Goal: Task Accomplishment & Management: Manage account settings

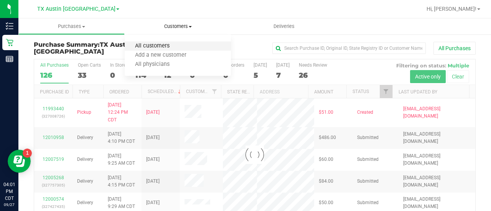
click at [156, 49] on span "All customers" at bounding box center [152, 46] width 55 height 7
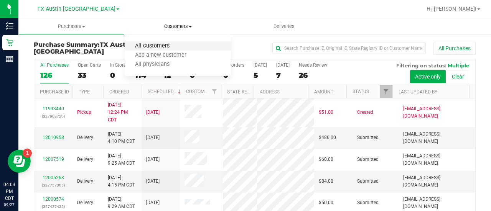
click at [162, 43] on span "All customers" at bounding box center [152, 46] width 55 height 7
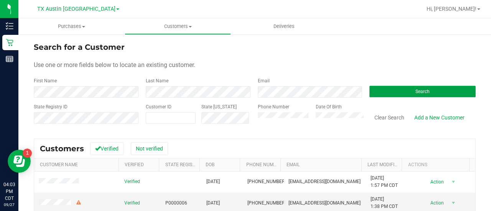
click at [385, 93] on button "Search" at bounding box center [422, 92] width 106 height 12
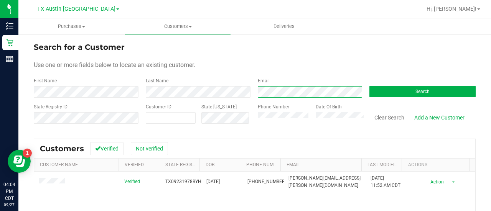
click at [221, 92] on div "First Name Last Name Email Search" at bounding box center [255, 87] width 442 height 20
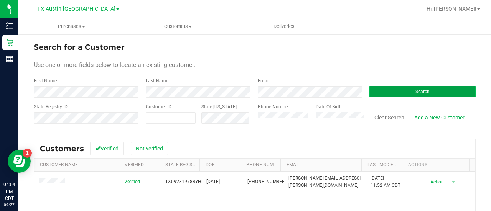
click at [382, 89] on button "Search" at bounding box center [422, 92] width 106 height 12
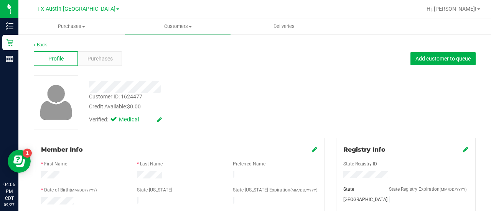
click at [104, 50] on div "Profile Purchases Add customer to queue" at bounding box center [255, 58] width 442 height 21
click at [110, 61] on span "Purchases" at bounding box center [99, 59] width 25 height 8
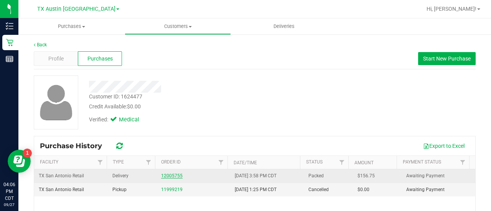
click at [174, 173] on link "12005755" at bounding box center [171, 175] width 21 height 5
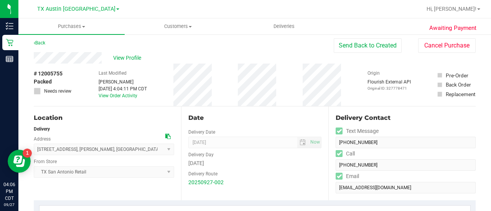
scroll to position [1, 0]
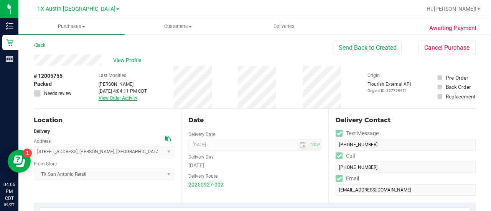
click at [102, 99] on link "View Order Activity" at bounding box center [118, 98] width 39 height 5
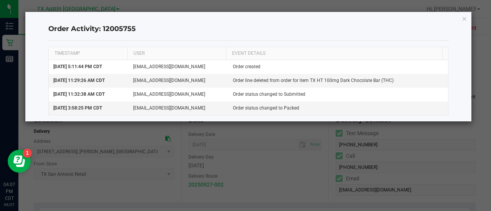
click at [465, 21] on icon "button" at bounding box center [464, 18] width 5 height 9
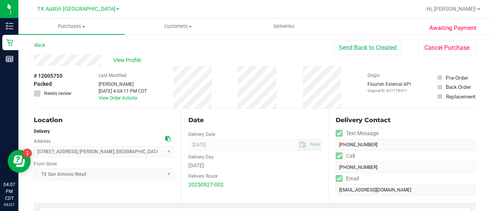
click at [187, 56] on div "View Profile" at bounding box center [184, 60] width 300 height 12
click at [128, 63] on span "View Profile" at bounding box center [128, 60] width 31 height 8
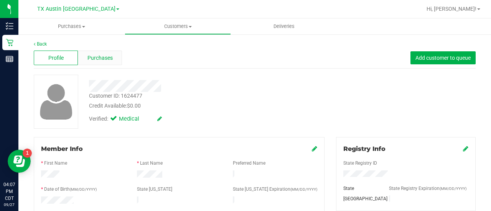
click at [103, 51] on div "Purchases" at bounding box center [100, 58] width 44 height 15
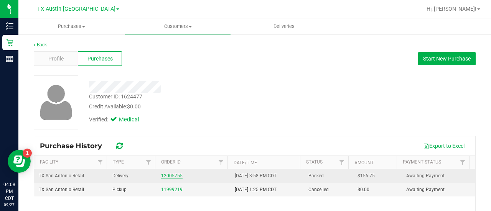
click at [170, 175] on link "12005755" at bounding box center [171, 175] width 21 height 5
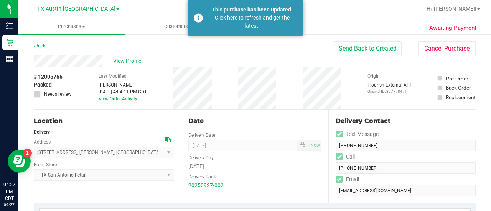
click at [123, 65] on span "View Profile" at bounding box center [128, 61] width 31 height 8
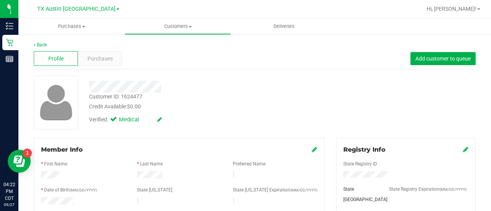
click at [103, 49] on div "Profile Purchases Add customer to queue" at bounding box center [255, 58] width 442 height 21
click at [104, 60] on span "Purchases" at bounding box center [99, 59] width 25 height 8
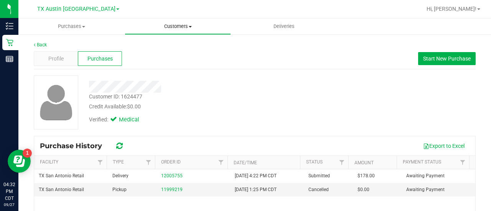
click at [170, 26] on span "Customers" at bounding box center [177, 26] width 105 height 7
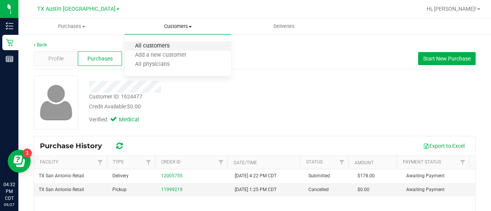
click at [170, 44] on span "All customers" at bounding box center [152, 46] width 55 height 7
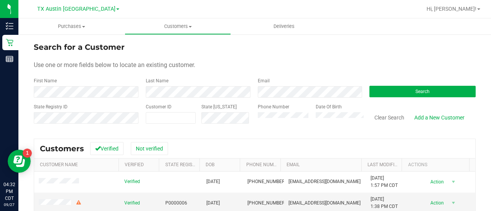
click at [282, 99] on form "Search for a Customer Use one or more fields below to locate an existing custom…" at bounding box center [255, 85] width 442 height 89
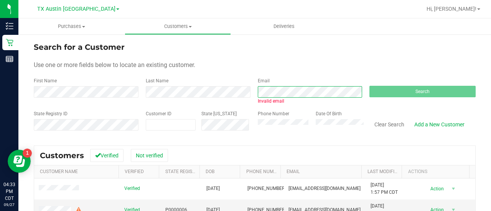
click at [224, 96] on div "First Name Last Name Email Invalid email Search" at bounding box center [255, 90] width 442 height 27
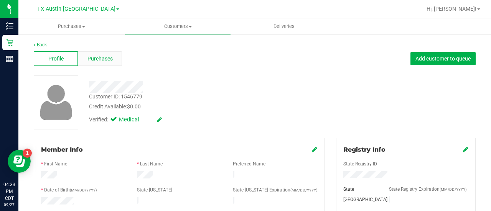
click at [105, 58] on span "Purchases" at bounding box center [99, 59] width 25 height 8
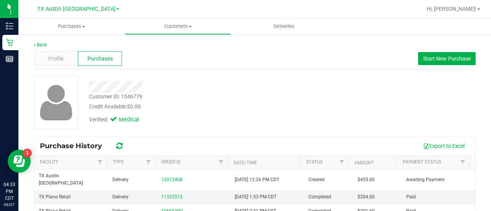
scroll to position [11, 0]
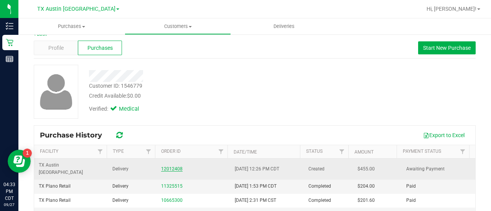
click at [168, 166] on link "12012408" at bounding box center [171, 168] width 21 height 5
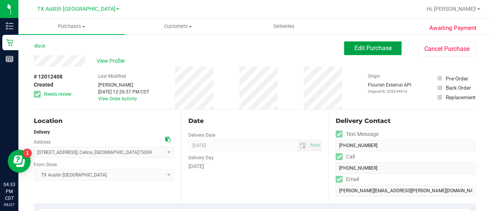
click at [372, 53] on button "Edit Purchase" at bounding box center [373, 48] width 58 height 14
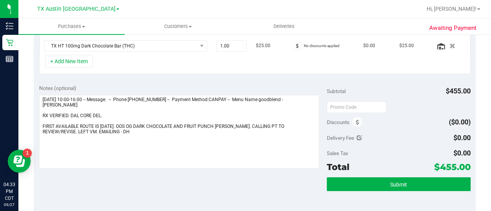
scroll to position [368, 0]
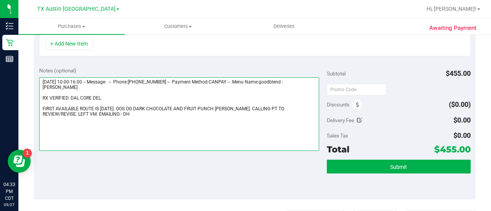
click at [265, 112] on textarea at bounding box center [179, 114] width 280 height 74
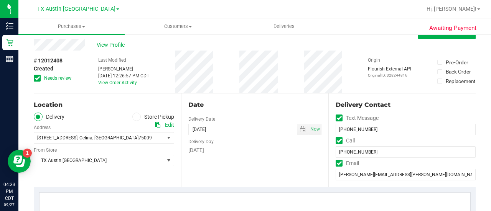
scroll to position [0, 0]
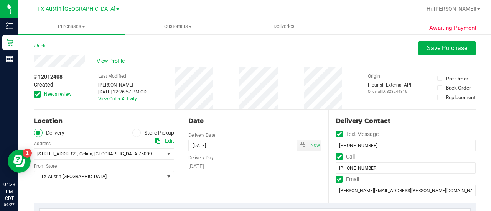
type textarea "Sunday 09/28/2025 10:00-16:00 -- Message: -- Phone:2145482222 -- Payment Method…"
click at [110, 63] on span "View Profile" at bounding box center [112, 61] width 31 height 8
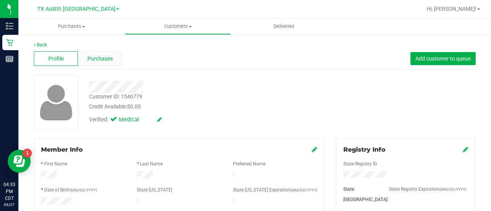
click at [103, 62] on span "Purchases" at bounding box center [99, 59] width 25 height 8
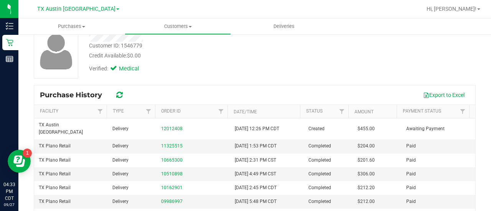
scroll to position [52, 0]
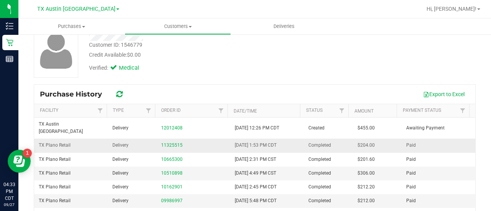
click at [173, 142] on div "11325515" at bounding box center [193, 145] width 64 height 7
click at [173, 143] on link "11325515" at bounding box center [171, 145] width 21 height 5
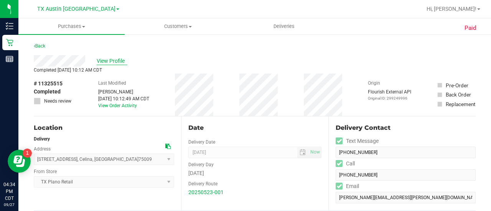
click at [117, 57] on span "View Profile" at bounding box center [112, 61] width 31 height 8
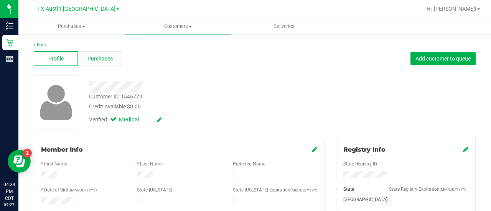
click at [110, 62] on span "Purchases" at bounding box center [99, 59] width 25 height 8
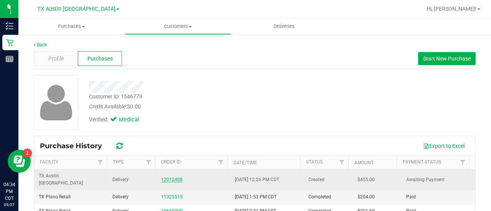
click at [166, 177] on link "12012408" at bounding box center [171, 179] width 21 height 5
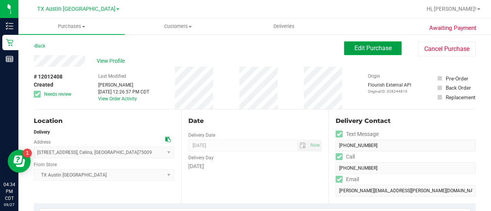
click at [371, 50] on span "Edit Purchase" at bounding box center [372, 48] width 37 height 7
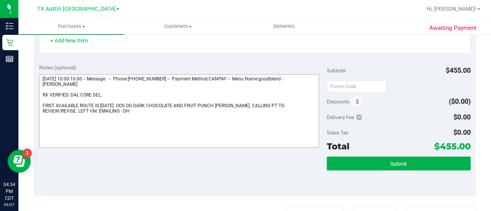
scroll to position [368, 0]
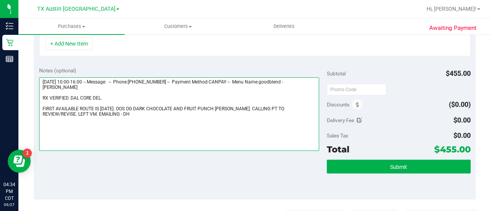
click at [205, 115] on textarea at bounding box center [179, 114] width 280 height 74
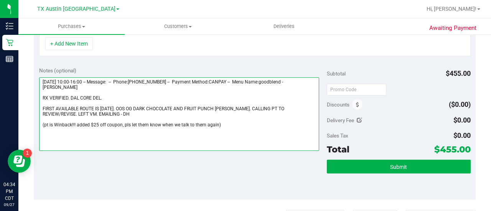
click at [238, 122] on textarea at bounding box center [179, 114] width 280 height 74
type textarea "Sunday 09/28/2025 10:00-16:00 -- Message: -- Phone:2145482222 -- Payment Method…"
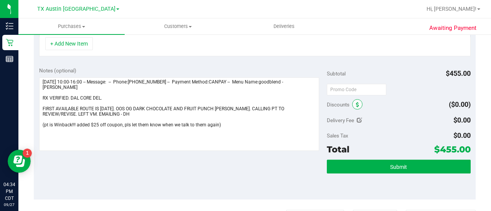
click at [352, 101] on span at bounding box center [357, 104] width 10 height 10
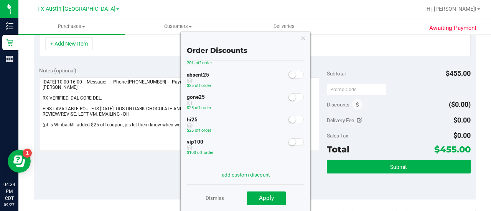
scroll to position [84, 0]
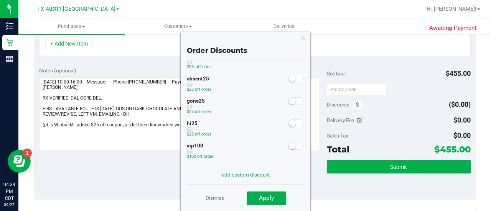
click at [289, 80] on small at bounding box center [292, 78] width 7 height 7
click at [280, 202] on button "Apply" at bounding box center [266, 199] width 39 height 14
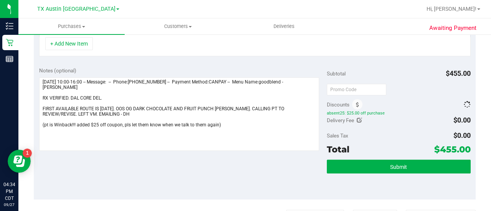
click at [271, 173] on div "Notes (optional) Subtotal $455.00 Discounts absent25: $25.00 off purchase Deliv…" at bounding box center [255, 131] width 442 height 138
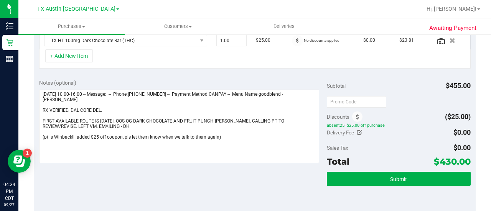
scroll to position [0, 0]
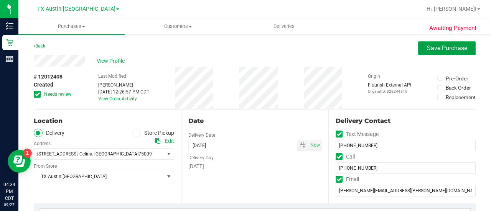
click at [436, 49] on span "Save Purchase" at bounding box center [447, 48] width 40 height 7
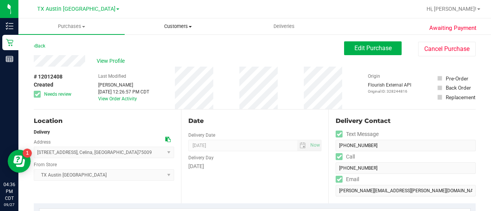
click at [175, 29] on span "Customers" at bounding box center [177, 26] width 105 height 7
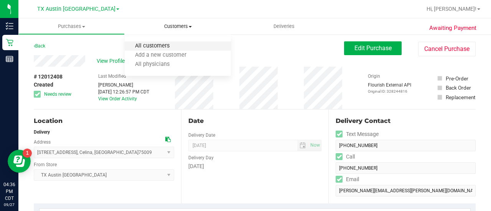
click at [157, 49] on span "All customers" at bounding box center [152, 46] width 55 height 7
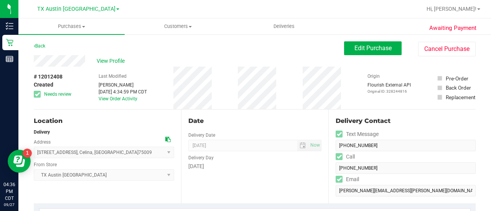
click at [52, 77] on span "# 12012408" at bounding box center [48, 77] width 29 height 8
copy div "# 12012408"
click at [117, 51] on div "Back Edit Purchase Cancel Purchase" at bounding box center [255, 48] width 442 height 14
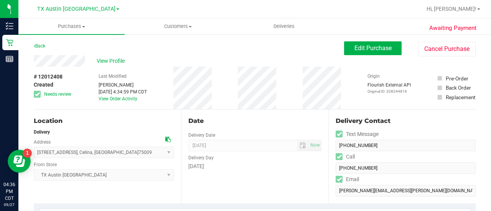
click at [116, 54] on div "Back Edit Purchase Cancel Purchase" at bounding box center [255, 48] width 442 height 14
click at [116, 59] on span "View Profile" at bounding box center [112, 61] width 31 height 8
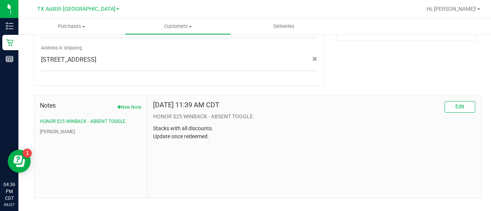
scroll to position [381, 0]
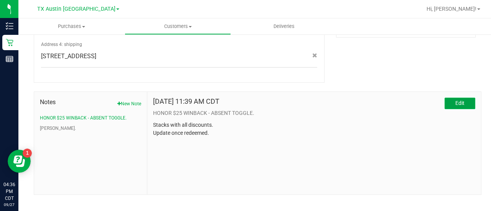
click at [457, 99] on button "Edit" at bounding box center [460, 104] width 31 height 12
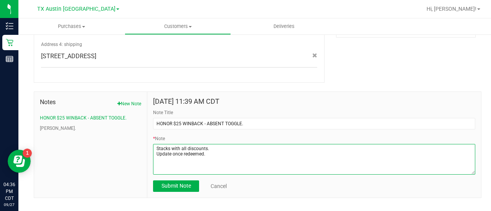
click at [292, 144] on textarea "* Note" at bounding box center [314, 159] width 322 height 31
paste textarea "# 12012408"
type textarea "Stacks with all discounts. Update once redeemed. added to order # 12012408"
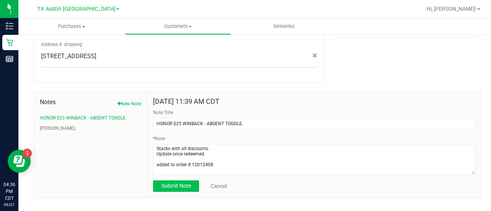
click at [164, 183] on span "Submit Note" at bounding box center [177, 186] width 30 height 6
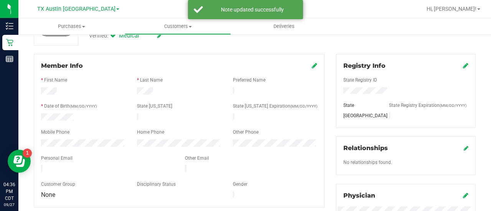
scroll to position [0, 0]
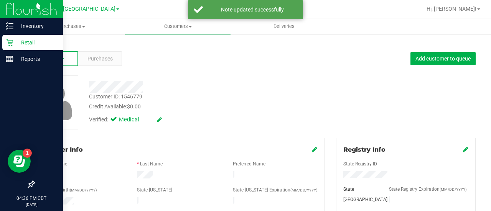
click at [25, 41] on p "Retail" at bounding box center [36, 42] width 46 height 9
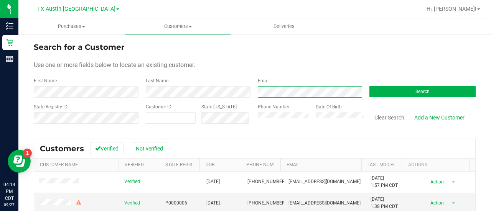
click at [216, 90] on div "First Name Last Name Email Search" at bounding box center [255, 87] width 442 height 20
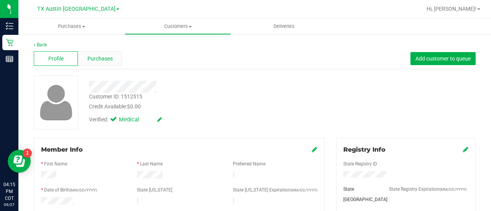
click at [111, 59] on span "Purchases" at bounding box center [99, 59] width 25 height 8
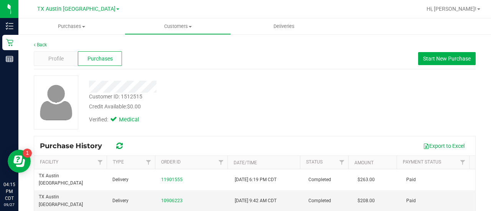
scroll to position [48, 0]
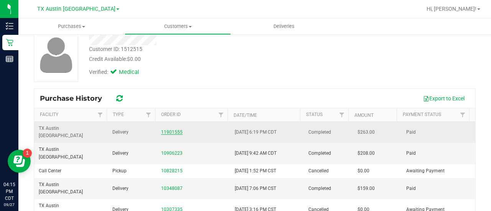
click at [161, 130] on link "11901555" at bounding box center [171, 132] width 21 height 5
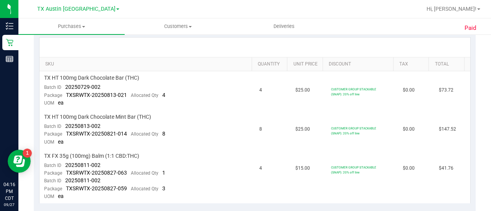
scroll to position [177, 0]
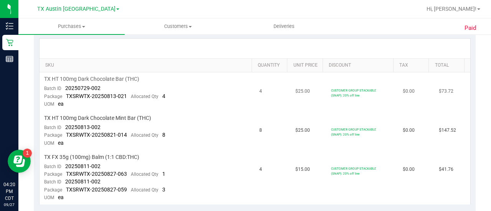
click at [101, 87] on td "TX HT 100mg Dark Chocolate Bar (THC) Batch ID 20250729-002 Package TXSRWTX-2025…" at bounding box center [148, 92] width 216 height 39
drag, startPoint x: 101, startPoint y: 86, endPoint x: 61, endPoint y: 86, distance: 39.9
click at [61, 86] on td "TX HT 100mg Dark Chocolate Bar (THC) Batch ID 20250729-002 Package TXSRWTX-2025…" at bounding box center [148, 92] width 216 height 39
copy span "20250729-002"
click at [113, 96] on span "TXSRWTX-20250813-021" at bounding box center [96, 96] width 61 height 6
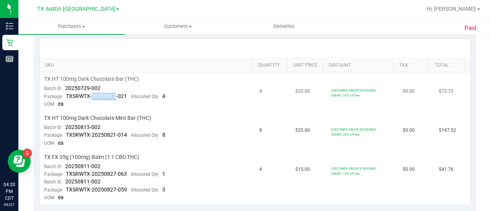
click at [113, 96] on span "TXSRWTX-20250813-021" at bounding box center [96, 96] width 61 height 6
click at [125, 115] on span "TX HT 100mg Dark Chocolate Mint Bar (THC)" at bounding box center [97, 118] width 107 height 7
drag, startPoint x: 126, startPoint y: 96, endPoint x: 62, endPoint y: 94, distance: 63.7
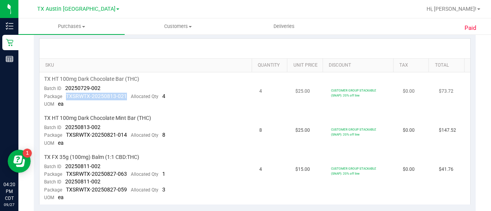
click at [62, 94] on div "Package TXSRWTX-20250813-021 Allocated Qty 4" at bounding box center [104, 97] width 121 height 8
copy span "TXSRWTX-20250813-021"
click at [80, 124] on span "20250813-002" at bounding box center [82, 127] width 35 height 6
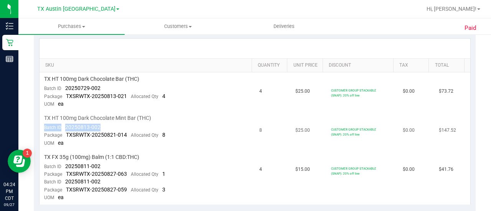
click at [80, 124] on span "20250813-002" at bounding box center [82, 127] width 35 height 6
click at [106, 122] on td "TX HT 100mg Dark Chocolate Mint Bar (THC) Batch ID 20250813-002 Package TXSRWTX…" at bounding box center [148, 131] width 216 height 39
drag, startPoint x: 106, startPoint y: 122, endPoint x: 65, endPoint y: 127, distance: 41.0
click at [65, 127] on td "TX HT 100mg Dark Chocolate Mint Bar (THC) Batch ID 20250813-002 Package TXSRWTX…" at bounding box center [148, 131] width 216 height 39
click at [65, 127] on span "20250813-002" at bounding box center [82, 127] width 35 height 6
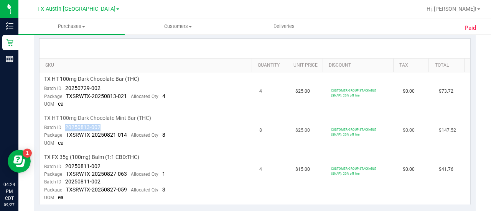
drag, startPoint x: 101, startPoint y: 125, endPoint x: 65, endPoint y: 124, distance: 36.1
click at [65, 124] on td "TX HT 100mg Dark Chocolate Mint Bar (THC) Batch ID 20250813-002 Package TXSRWTX…" at bounding box center [148, 131] width 216 height 39
copy span "20250813-002"
drag, startPoint x: 126, startPoint y: 134, endPoint x: 66, endPoint y: 135, distance: 60.2
click at [66, 135] on div "Package TXSRWTX-20250821-014 Allocated Qty 8" at bounding box center [104, 136] width 121 height 8
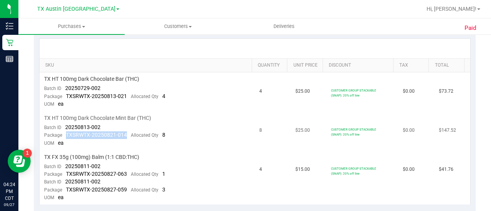
copy span "TXSRWTX-20250821-014"
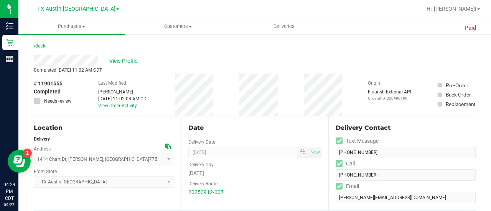
click at [117, 61] on span "View Profile" at bounding box center [124, 61] width 31 height 8
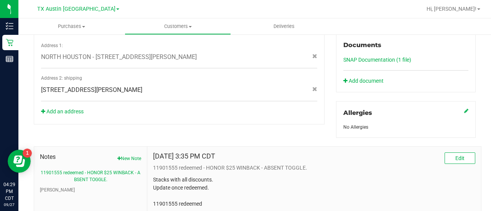
scroll to position [343, 0]
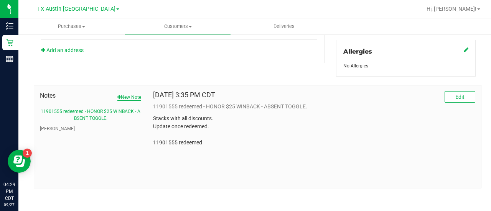
click at [126, 94] on button "New Note" at bounding box center [129, 97] width 24 height 7
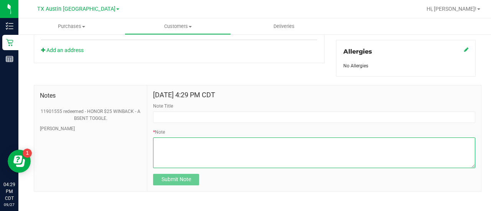
click at [232, 150] on textarea "* Note" at bounding box center [314, 153] width 322 height 31
paste textarea "Contact Reasons: PT claims they were delivered melted chocolate bars. Order Num…"
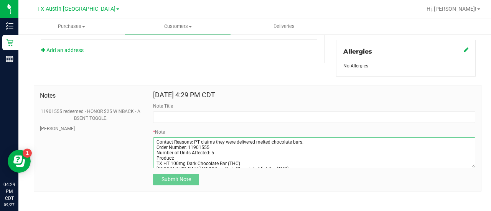
scroll to position [61, 0]
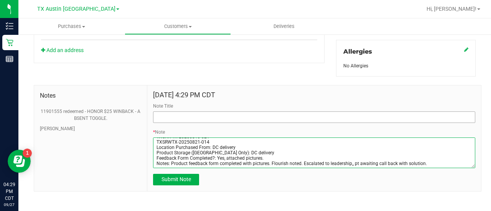
type textarea "Contact Reasons: PT claims they were delivered melted chocolate bars. Order Num…"
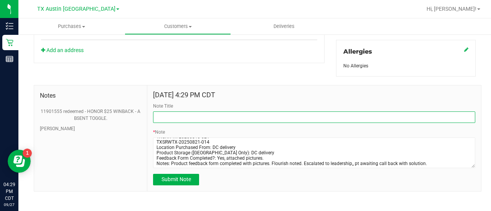
click at [224, 117] on input "Note Title" at bounding box center [314, 118] width 322 height 12
type input "ON GOING ESCALATION."
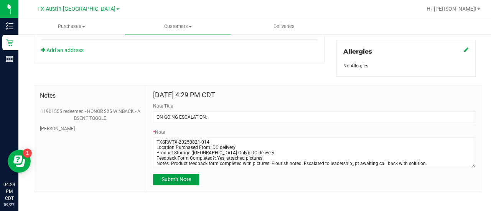
click at [174, 183] on button "Submit Note" at bounding box center [176, 180] width 46 height 12
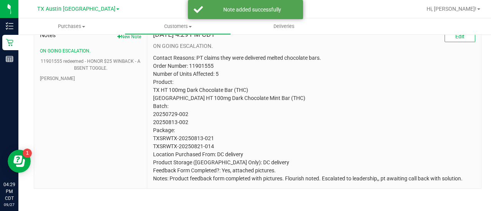
scroll to position [0, 0]
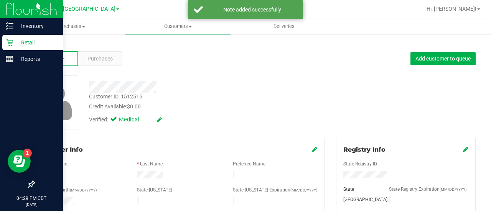
click at [3, 46] on div "Retail" at bounding box center [32, 42] width 61 height 15
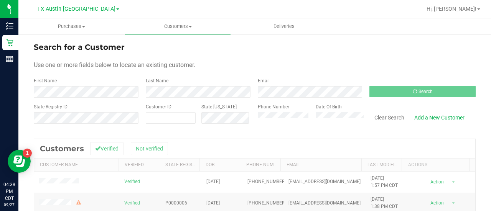
click at [226, 109] on div "State Registry ID Customer ID State ID Phone Number Date Of Birth Clear Search …" at bounding box center [255, 117] width 442 height 27
click at [263, 99] on form "Search for a Customer Use one or more fields below to locate an existing custom…" at bounding box center [255, 85] width 442 height 89
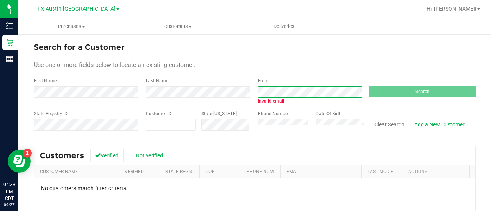
click at [234, 79] on div "First Name Last Name Email Invalid email Search" at bounding box center [255, 90] width 442 height 27
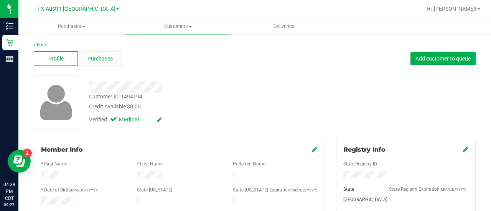
click at [111, 55] on span "Purchases" at bounding box center [99, 59] width 25 height 8
click at [97, 62] on span "Purchases" at bounding box center [99, 59] width 25 height 8
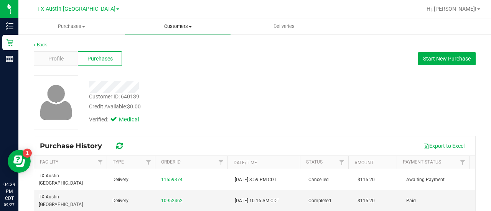
click at [155, 24] on span "Customers" at bounding box center [177, 26] width 105 height 7
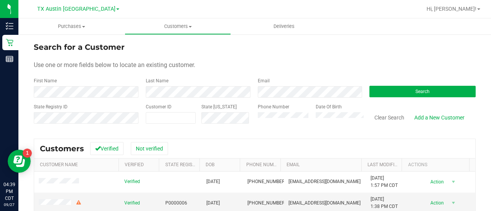
click at [288, 127] on div "Phone Number" at bounding box center [284, 117] width 52 height 27
click at [288, 124] on div "Phone Number" at bounding box center [284, 117] width 52 height 27
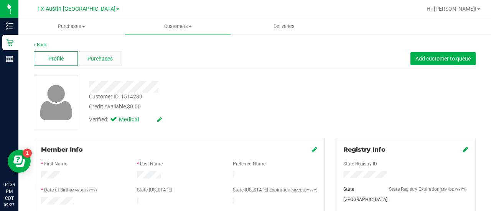
click at [94, 62] on span "Purchases" at bounding box center [99, 59] width 25 height 8
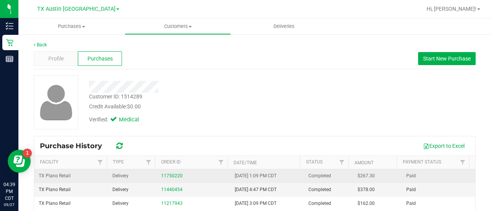
click at [179, 177] on div "11750220" at bounding box center [193, 176] width 64 height 7
click at [164, 176] on link "11750220" at bounding box center [171, 175] width 21 height 5
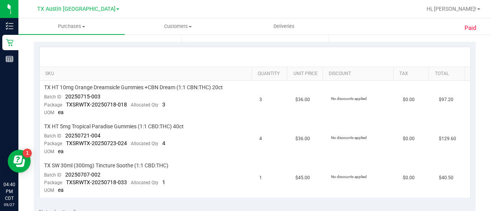
scroll to position [280, 0]
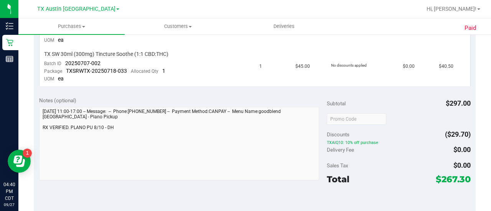
drag, startPoint x: 484, startPoint y: 143, endPoint x: 480, endPoint y: 20, distance: 122.4
click at [480, 20] on retail "Purchases Summary of purchases Fulfillment All purchases Customers All customer…" at bounding box center [254, 75] width 473 height 675
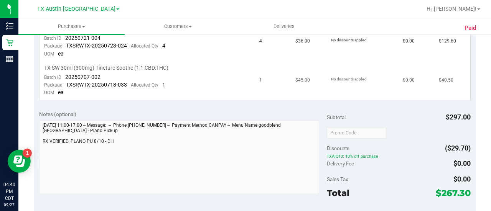
click at [255, 85] on td "1" at bounding box center [273, 80] width 36 height 39
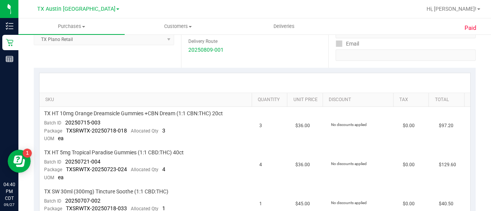
scroll to position [0, 0]
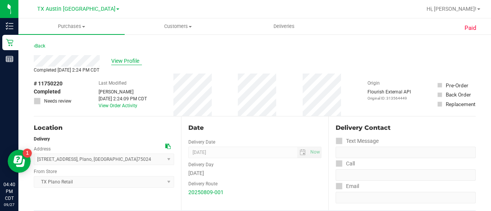
click at [111, 59] on span "View Profile" at bounding box center [126, 61] width 31 height 8
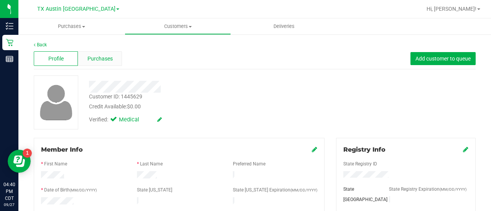
click at [105, 55] on div "Purchases" at bounding box center [100, 58] width 44 height 15
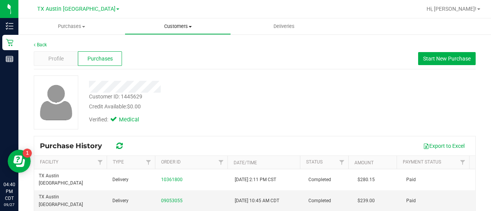
click at [183, 26] on span "Customers" at bounding box center [177, 26] width 105 height 7
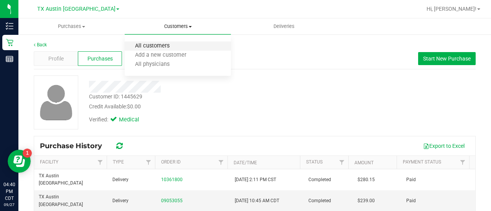
click at [166, 45] on span "All customers" at bounding box center [152, 46] width 55 height 7
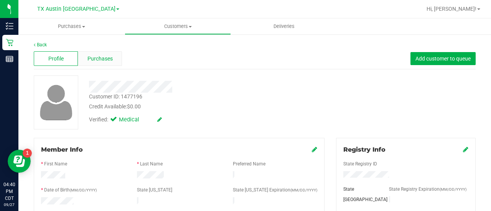
click at [101, 61] on span "Purchases" at bounding box center [99, 59] width 25 height 8
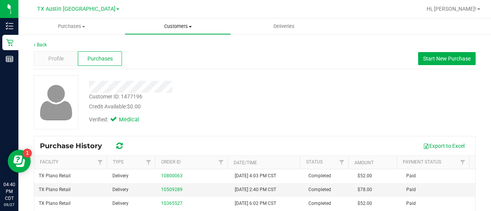
click at [174, 31] on uib-tab-heading "Customers All customers Add a new customer All physicians" at bounding box center [177, 26] width 105 height 15
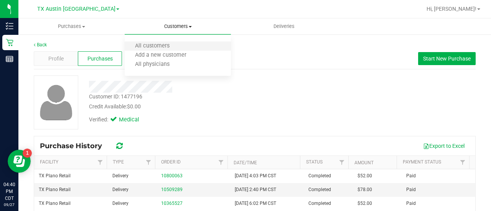
click at [173, 43] on li "All customers" at bounding box center [178, 46] width 106 height 9
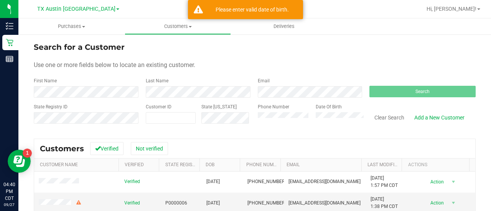
click at [295, 119] on div "Phone Number Date Of Birth" at bounding box center [308, 117] width 112 height 27
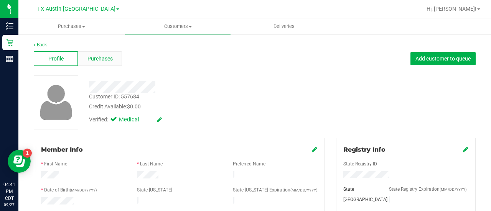
click at [96, 57] on span "Purchases" at bounding box center [99, 59] width 25 height 8
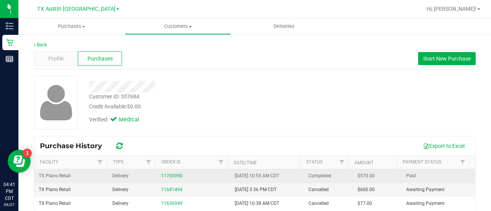
click at [179, 175] on div "11700090" at bounding box center [193, 176] width 64 height 7
click at [174, 175] on link "11700090" at bounding box center [171, 175] width 21 height 5
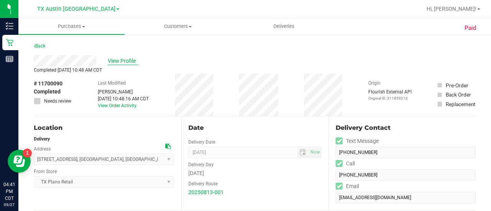
click at [129, 60] on span "View Profile" at bounding box center [123, 61] width 31 height 8
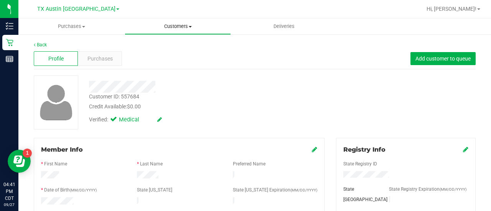
click at [166, 28] on span "Customers" at bounding box center [177, 26] width 105 height 7
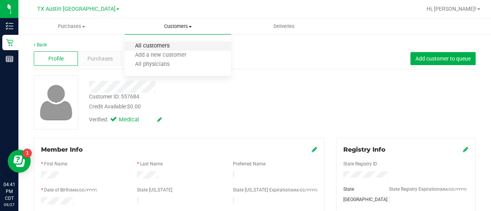
click at [166, 46] on span "All customers" at bounding box center [152, 46] width 55 height 7
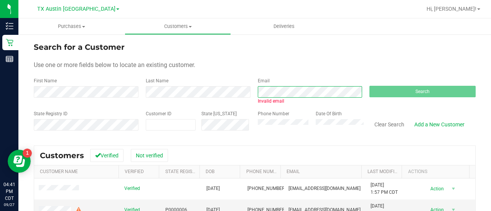
click at [252, 88] on div "Email Invalid email" at bounding box center [308, 90] width 112 height 27
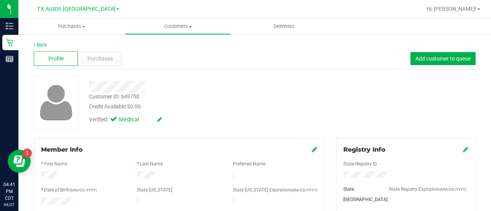
click at [98, 66] on div "Profile Purchases Add customer to queue" at bounding box center [255, 58] width 442 height 21
click at [98, 64] on div "Purchases" at bounding box center [100, 58] width 44 height 15
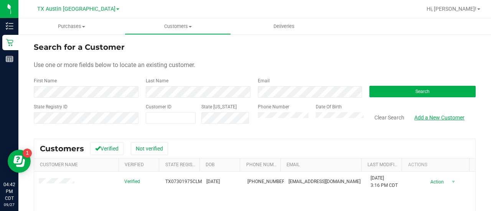
scroll to position [2, 0]
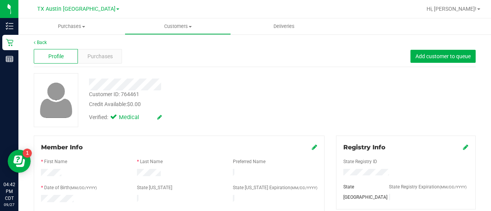
click at [126, 53] on div "Profile Purchases Add customer to queue" at bounding box center [255, 56] width 442 height 21
click at [116, 53] on div "Purchases" at bounding box center [100, 56] width 44 height 15
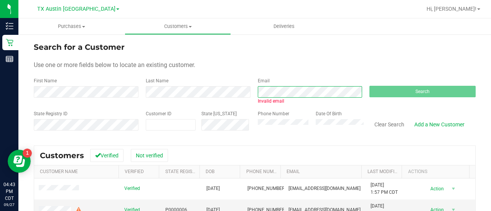
click at [252, 98] on div "Email Invalid email" at bounding box center [308, 90] width 112 height 27
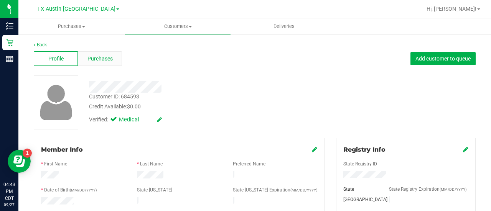
click at [96, 59] on span "Purchases" at bounding box center [99, 59] width 25 height 8
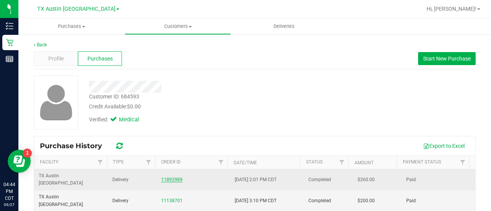
click at [165, 177] on link "11892989" at bounding box center [171, 179] width 21 height 5
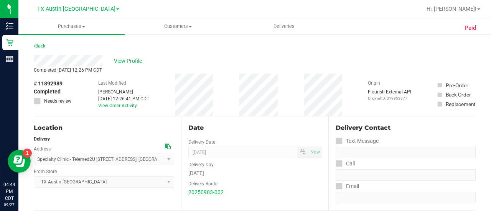
click at [62, 82] on span "# 11892989" at bounding box center [48, 84] width 29 height 8
copy div "# 11892989"
click at [124, 60] on span "View Profile" at bounding box center [129, 61] width 31 height 8
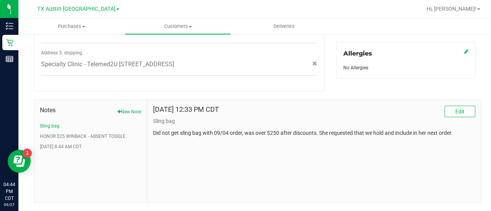
scroll to position [340, 0]
click at [92, 137] on button "HONOR $25 WINBACK - ABSENT TOGGLE." at bounding box center [83, 135] width 87 height 7
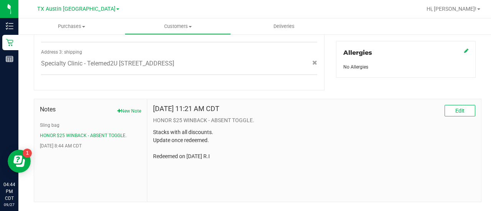
scroll to position [0, 0]
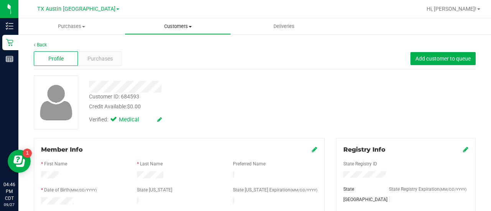
click at [182, 29] on span "Customers" at bounding box center [177, 26] width 105 height 7
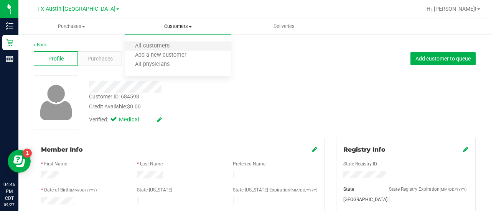
click at [171, 50] on li "All customers" at bounding box center [178, 46] width 106 height 9
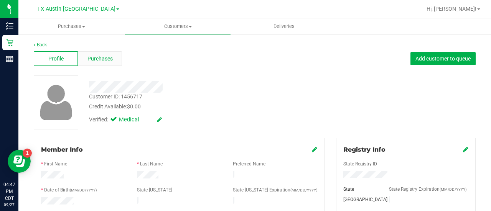
click at [102, 60] on span "Purchases" at bounding box center [99, 59] width 25 height 8
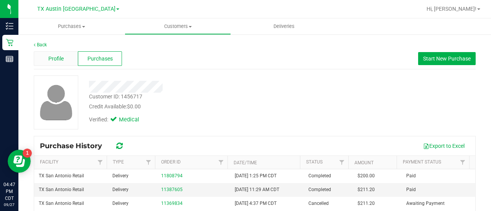
click at [65, 63] on div "Profile" at bounding box center [56, 58] width 44 height 15
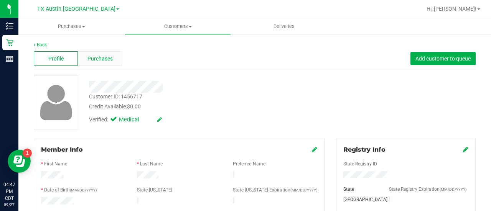
click at [97, 57] on span "Purchases" at bounding box center [99, 59] width 25 height 8
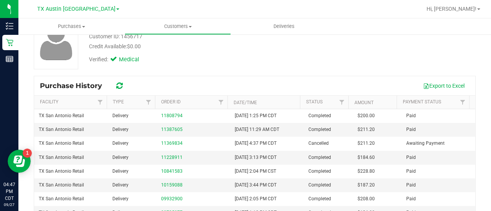
scroll to position [91, 0]
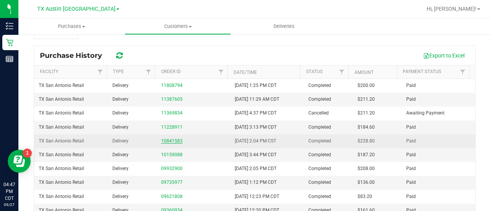
click at [176, 138] on link "10841583" at bounding box center [171, 140] width 21 height 5
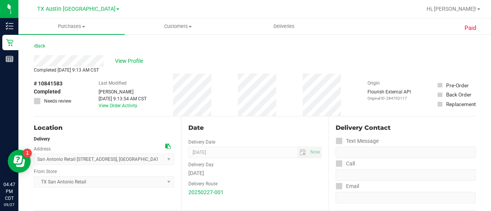
click at [127, 66] on div "View Profile" at bounding box center [255, 61] width 442 height 12
click at [130, 58] on span "View Profile" at bounding box center [130, 61] width 31 height 8
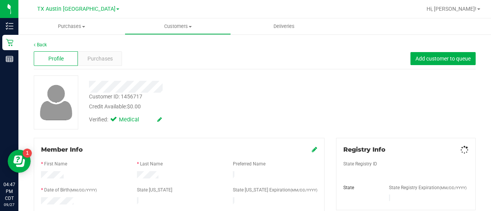
click at [120, 60] on div "Purchases" at bounding box center [100, 58] width 44 height 15
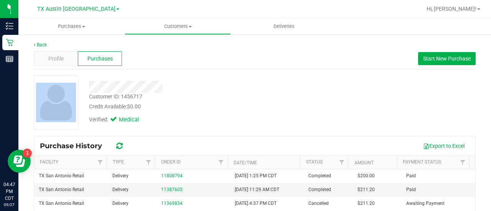
drag, startPoint x: 121, startPoint y: 60, endPoint x: 226, endPoint y: 90, distance: 108.4
click at [226, 90] on div "Back Profile Purchases Start New Purchase Customer ID: 1456717 Credit Available…" at bounding box center [255, 181] width 442 height 280
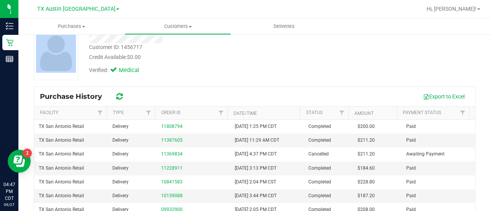
scroll to position [89, 0]
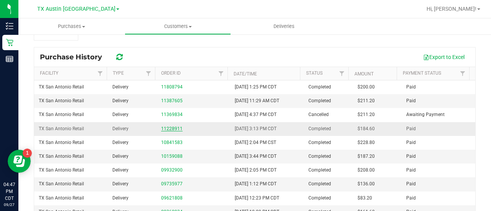
click at [168, 129] on link "11228911" at bounding box center [171, 128] width 21 height 5
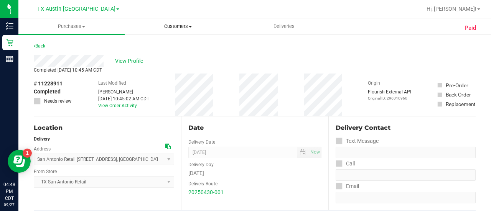
click at [165, 31] on uib-tab-heading "Customers All customers Add a new customer All physicians" at bounding box center [177, 26] width 105 height 15
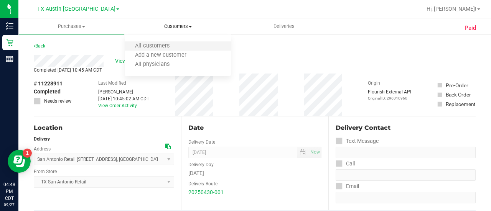
click at [179, 45] on li "All customers" at bounding box center [178, 46] width 106 height 9
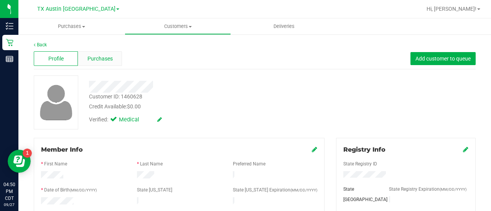
click at [103, 53] on div "Purchases" at bounding box center [100, 58] width 44 height 15
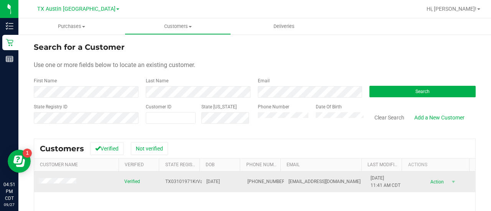
click at [58, 189] on td at bounding box center [77, 182] width 86 height 21
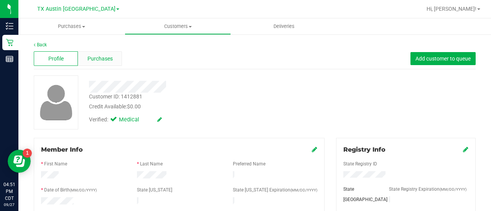
click at [104, 60] on span "Purchases" at bounding box center [99, 59] width 25 height 8
click at [94, 61] on span "Purchases" at bounding box center [99, 59] width 25 height 8
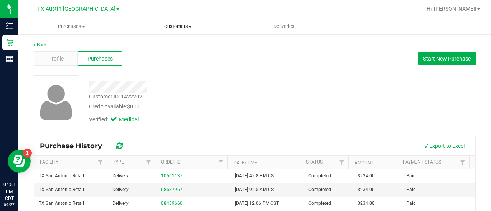
click at [172, 30] on span "Customers" at bounding box center [177, 26] width 105 height 7
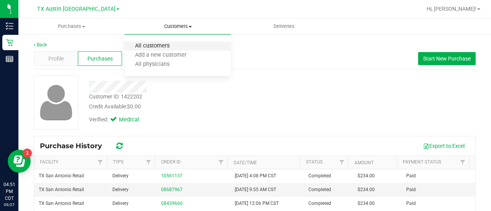
click at [170, 49] on span "All customers" at bounding box center [152, 46] width 55 height 7
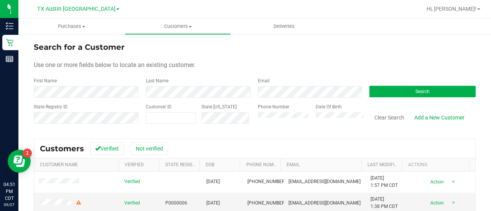
click at [277, 109] on label "Phone Number" at bounding box center [273, 107] width 31 height 7
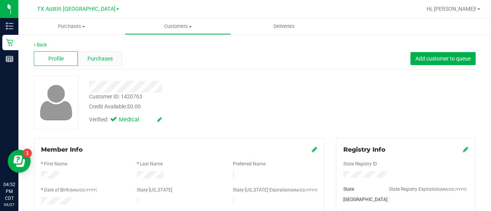
click at [112, 56] on div "Purchases" at bounding box center [100, 58] width 44 height 15
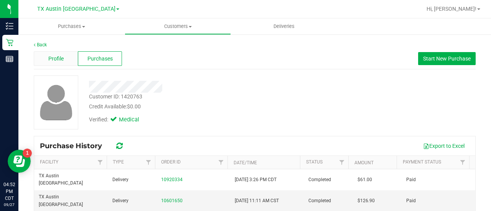
click at [72, 59] on div "Profile" at bounding box center [56, 58] width 44 height 15
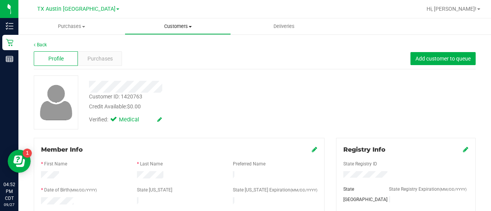
click at [180, 27] on span "Customers" at bounding box center [177, 26] width 105 height 7
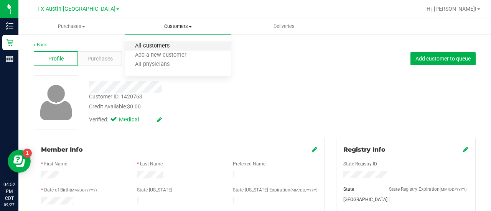
click at [166, 43] on li "All customers" at bounding box center [178, 46] width 106 height 9
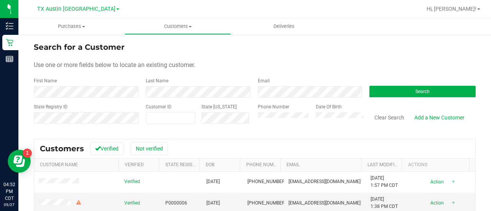
click at [292, 71] on form "Search for a Customer Use one or more fields below to locate an existing custom…" at bounding box center [255, 85] width 442 height 89
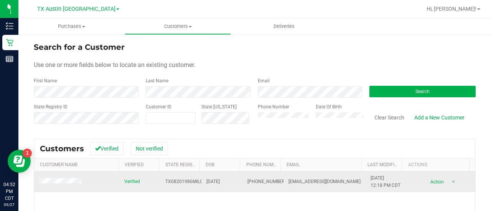
click at [41, 178] on span at bounding box center [61, 182] width 45 height 8
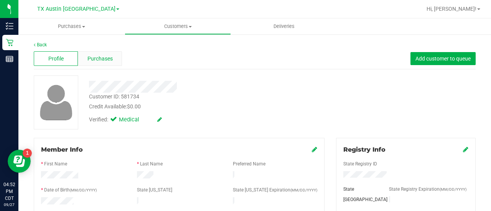
click at [91, 65] on div "Purchases" at bounding box center [100, 58] width 44 height 15
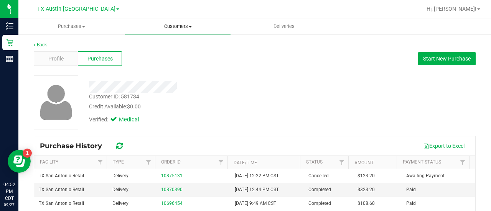
click at [171, 29] on span "Customers" at bounding box center [177, 26] width 105 height 7
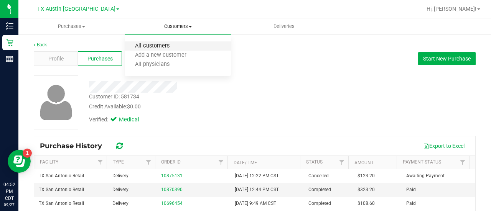
click at [170, 45] on span "All customers" at bounding box center [152, 46] width 55 height 7
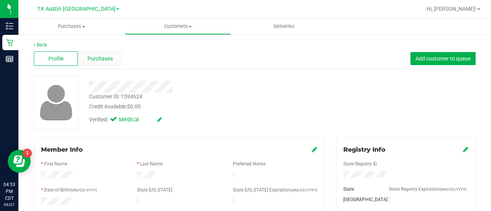
click at [93, 63] on div "Purchases" at bounding box center [100, 58] width 44 height 15
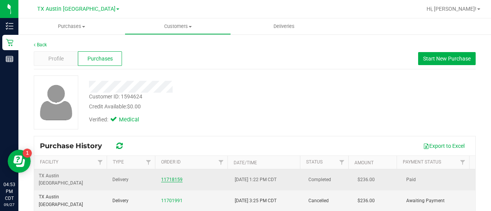
click at [168, 177] on link "11718159" at bounding box center [171, 179] width 21 height 5
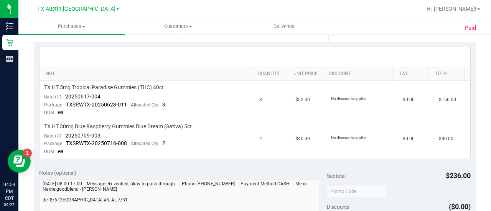
scroll to position [393, 0]
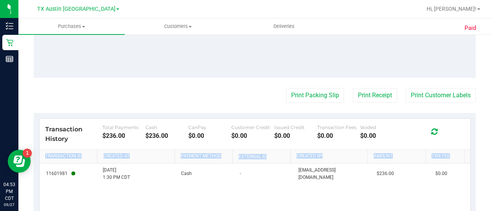
drag, startPoint x: 490, startPoint y: 155, endPoint x: 491, endPoint y: 161, distance: 5.5
click at [491, 156] on div "Purchases Summary of purchases Fulfillment All purchases Customers All customer…" at bounding box center [254, 114] width 473 height 193
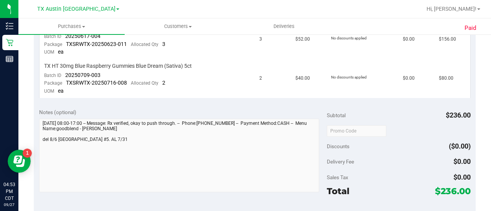
scroll to position [0, 0]
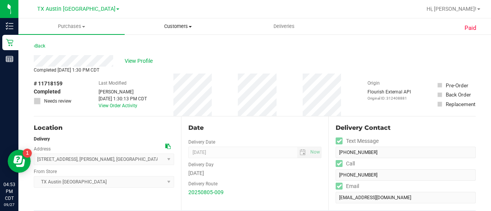
click at [175, 22] on uib-tab-heading "Customers All customers Add a new customer All physicians" at bounding box center [177, 26] width 105 height 15
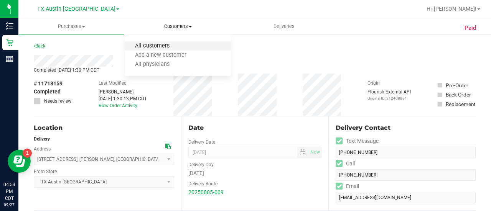
click at [166, 44] on span "All customers" at bounding box center [152, 46] width 55 height 7
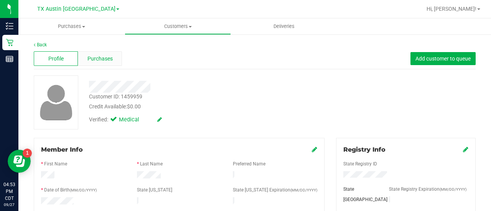
click at [107, 65] on div "Purchases" at bounding box center [100, 58] width 44 height 15
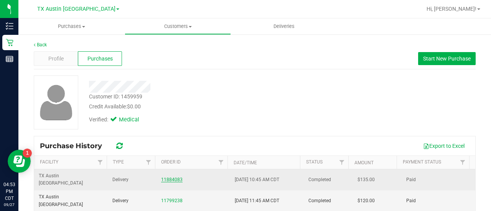
click at [167, 177] on link "11884083" at bounding box center [171, 179] width 21 height 5
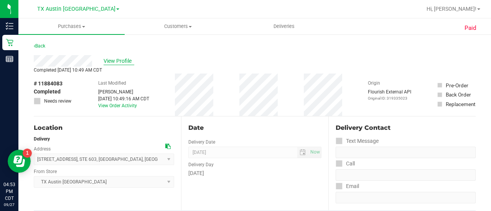
click at [127, 64] on span "View Profile" at bounding box center [119, 61] width 31 height 8
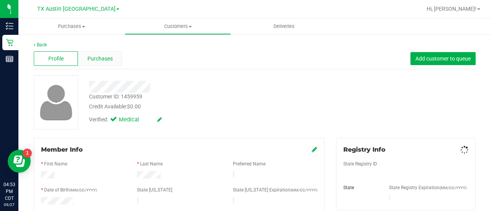
click at [110, 54] on div "Purchases" at bounding box center [100, 58] width 44 height 15
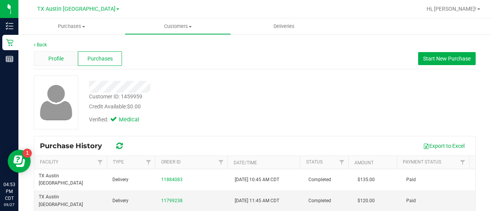
click at [58, 59] on span "Profile" at bounding box center [55, 59] width 15 height 8
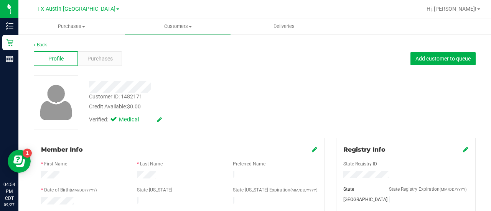
click at [195, 92] on div at bounding box center [196, 87] width 227 height 12
click at [102, 62] on span "Purchases" at bounding box center [99, 59] width 25 height 8
click at [90, 61] on span "Purchases" at bounding box center [99, 59] width 25 height 8
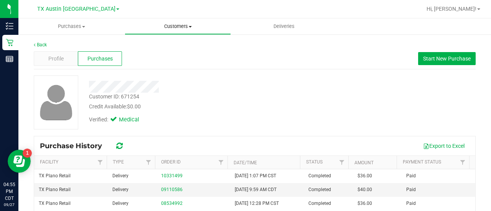
click at [182, 25] on span "Customers" at bounding box center [177, 26] width 105 height 7
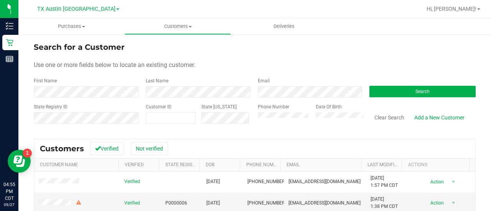
click at [268, 126] on div "Phone Number" at bounding box center [284, 117] width 52 height 27
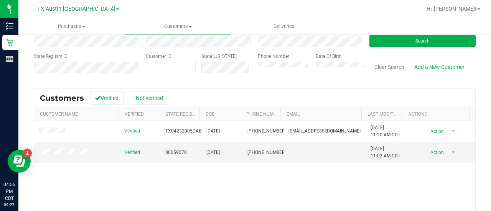
scroll to position [53, 0]
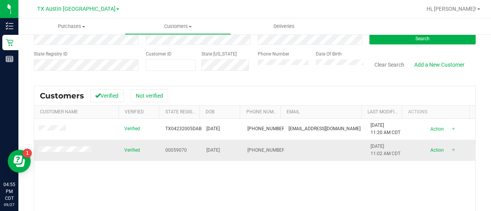
drag, startPoint x: 255, startPoint y: 153, endPoint x: 236, endPoint y: 145, distance: 20.3
click at [236, 145] on tr "Verified 00059070 [DATE] (214) 507-7628 [DATE] 11:02 AM CDT Delete Profile Acti…" at bounding box center [254, 150] width 441 height 21
copy tr "[PHONE_NUMBER]"
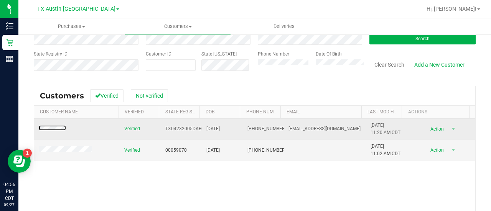
click at [51, 125] on span at bounding box center [54, 129] width 30 height 8
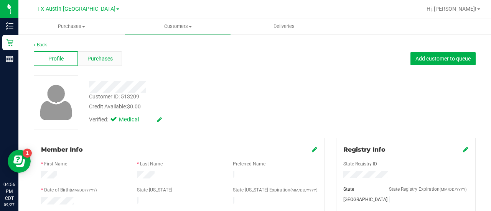
click at [97, 51] on div "Purchases" at bounding box center [100, 58] width 44 height 15
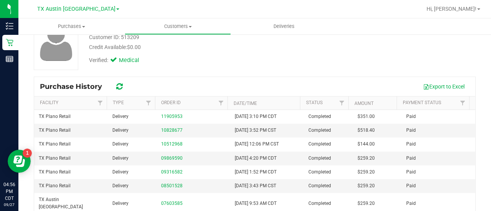
scroll to position [61, 0]
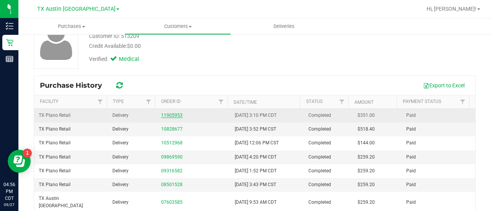
click at [167, 114] on link "11905953" at bounding box center [171, 115] width 21 height 5
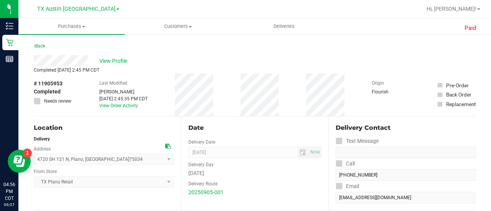
click at [115, 47] on div "Back" at bounding box center [255, 48] width 442 height 14
click at [114, 72] on div "Completed [DATE] 2:45 PM CDT" at bounding box center [255, 70] width 442 height 7
click at [117, 60] on span "View Profile" at bounding box center [114, 61] width 31 height 8
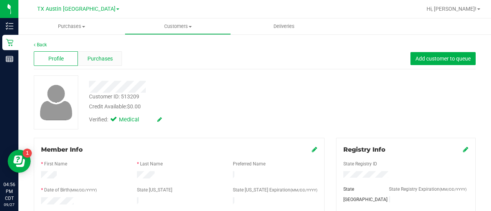
click at [97, 64] on div "Purchases" at bounding box center [100, 58] width 44 height 15
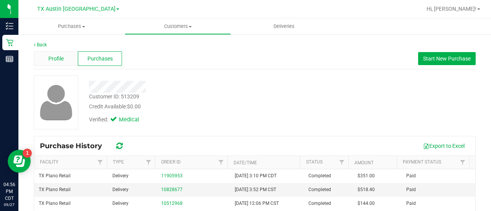
click at [64, 60] on div "Profile" at bounding box center [56, 58] width 44 height 15
